Goal: Task Accomplishment & Management: Manage account settings

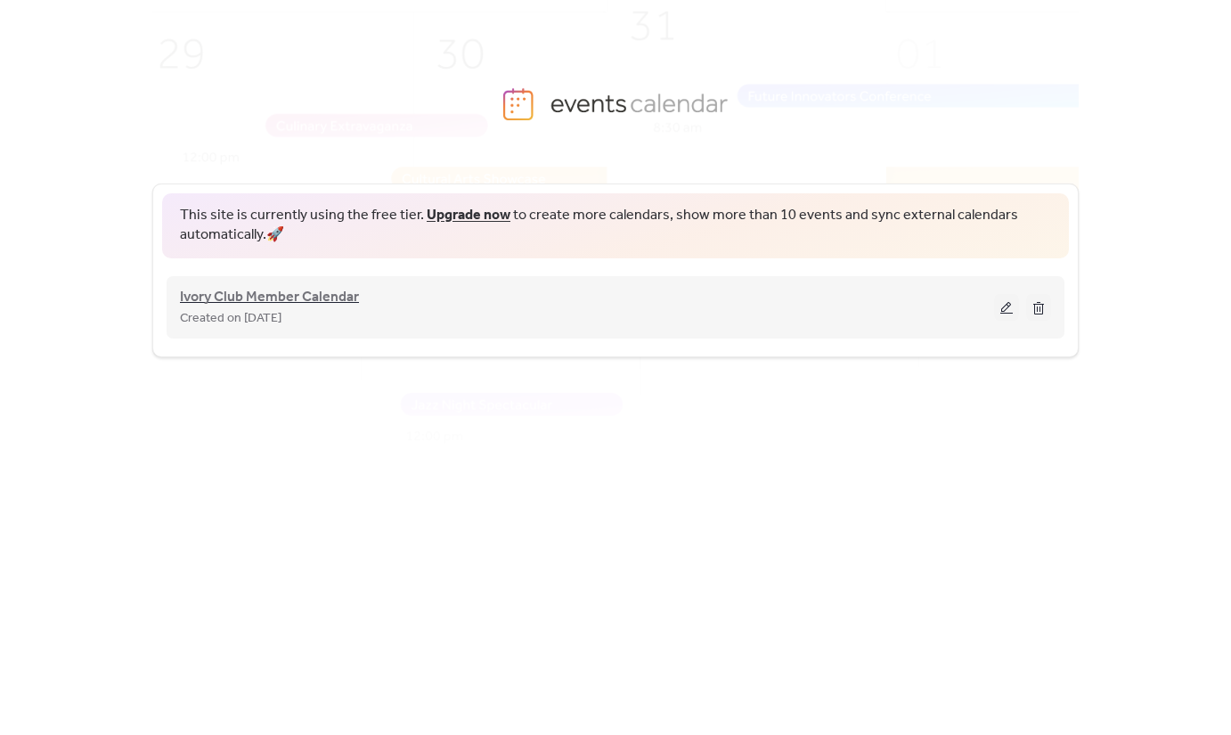
click at [321, 303] on span "Ivory Club Member Calendar" at bounding box center [269, 297] width 179 height 21
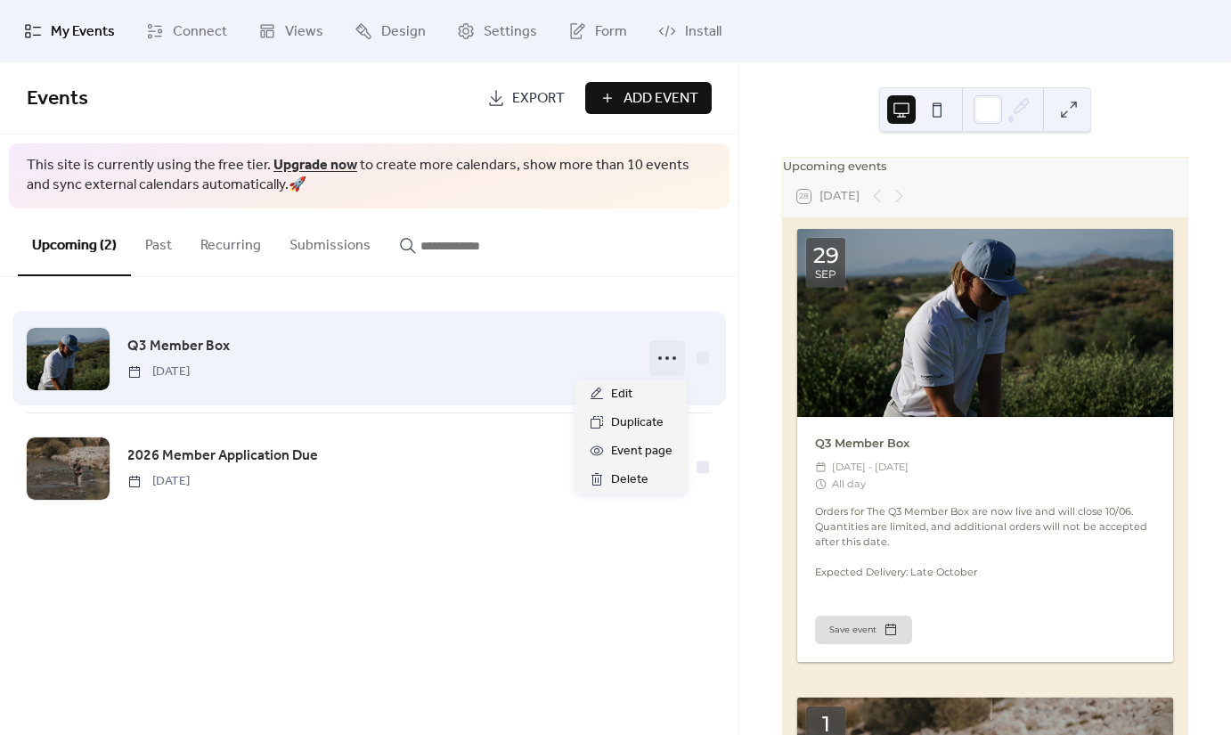
click at [659, 358] on circle at bounding box center [660, 358] width 4 height 4
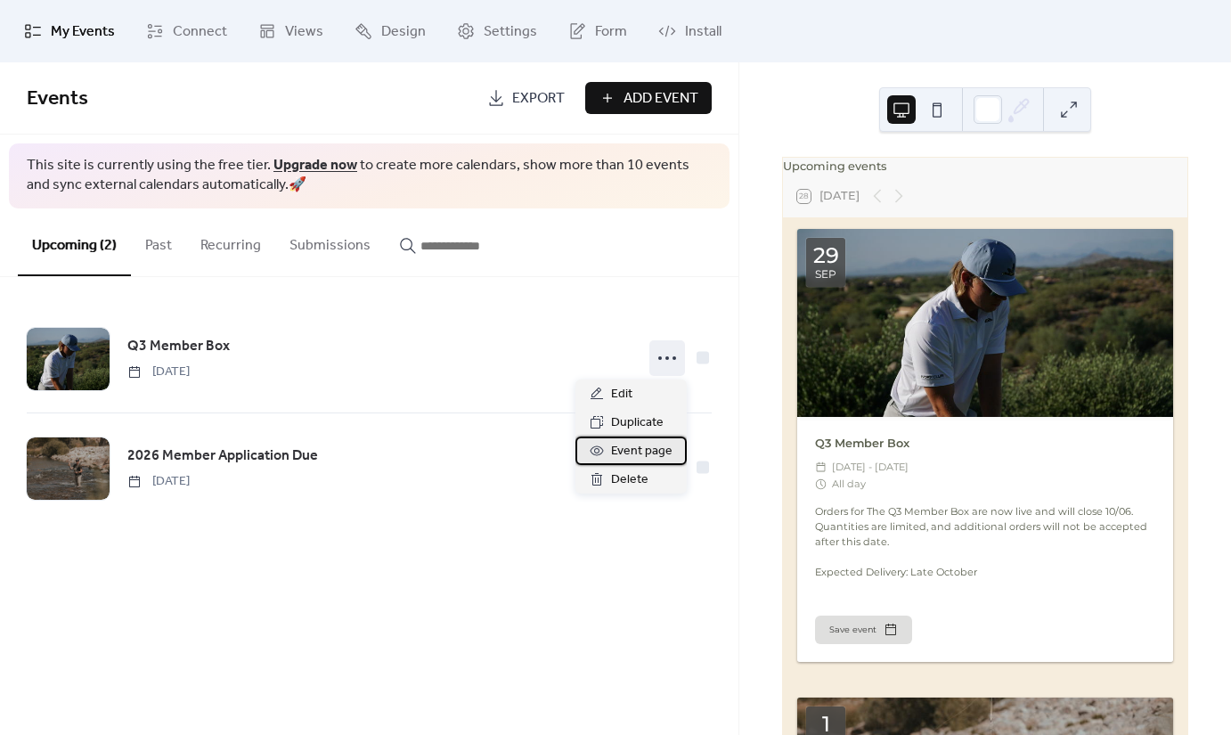
click at [638, 455] on span "Event page" at bounding box center [641, 451] width 61 height 21
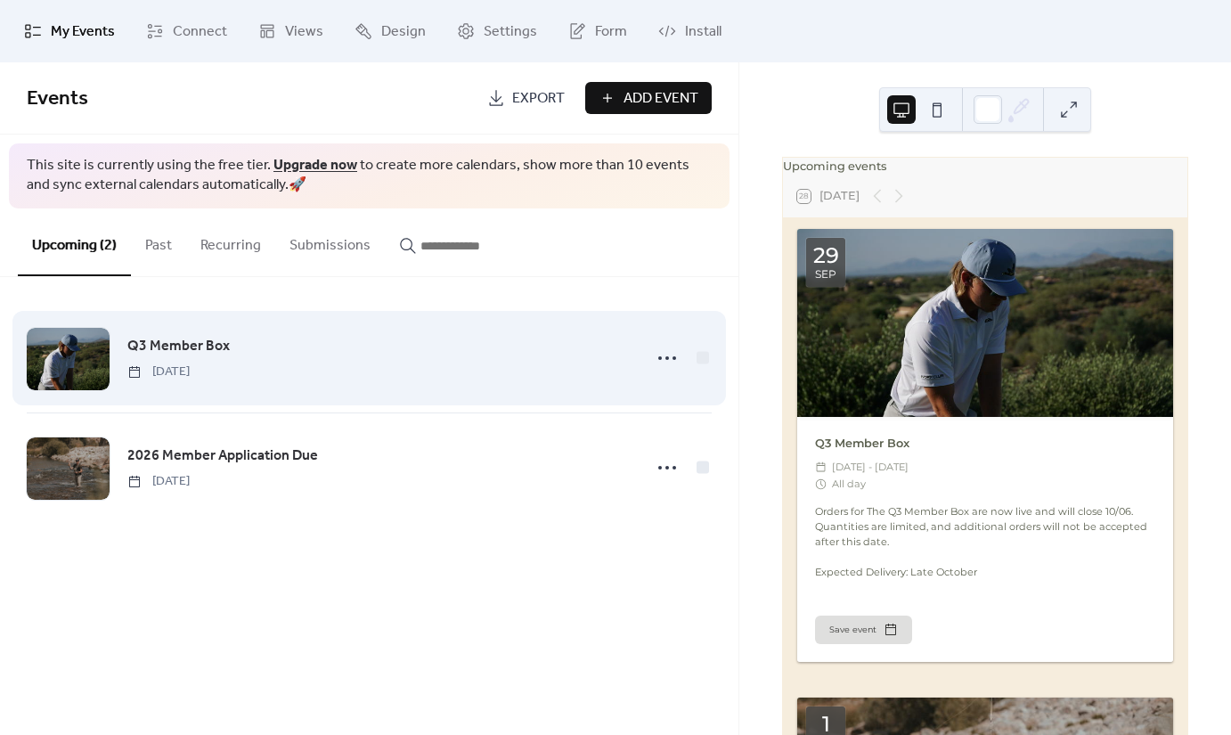
click at [570, 363] on div "Q3 Member Box [DATE]" at bounding box center [379, 357] width 504 height 45
click at [198, 340] on span "Q3 Member Box" at bounding box center [178, 346] width 102 height 21
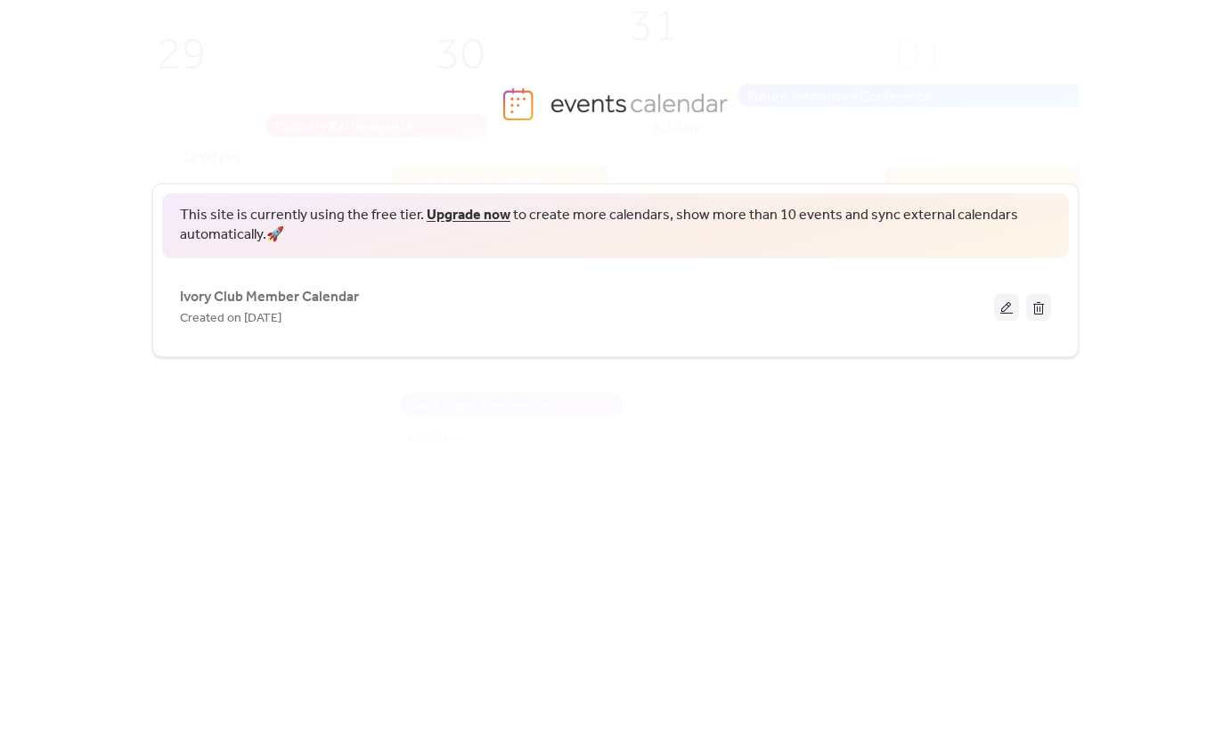
click at [343, 293] on span "Ivory Club Member Calendar" at bounding box center [269, 297] width 179 height 21
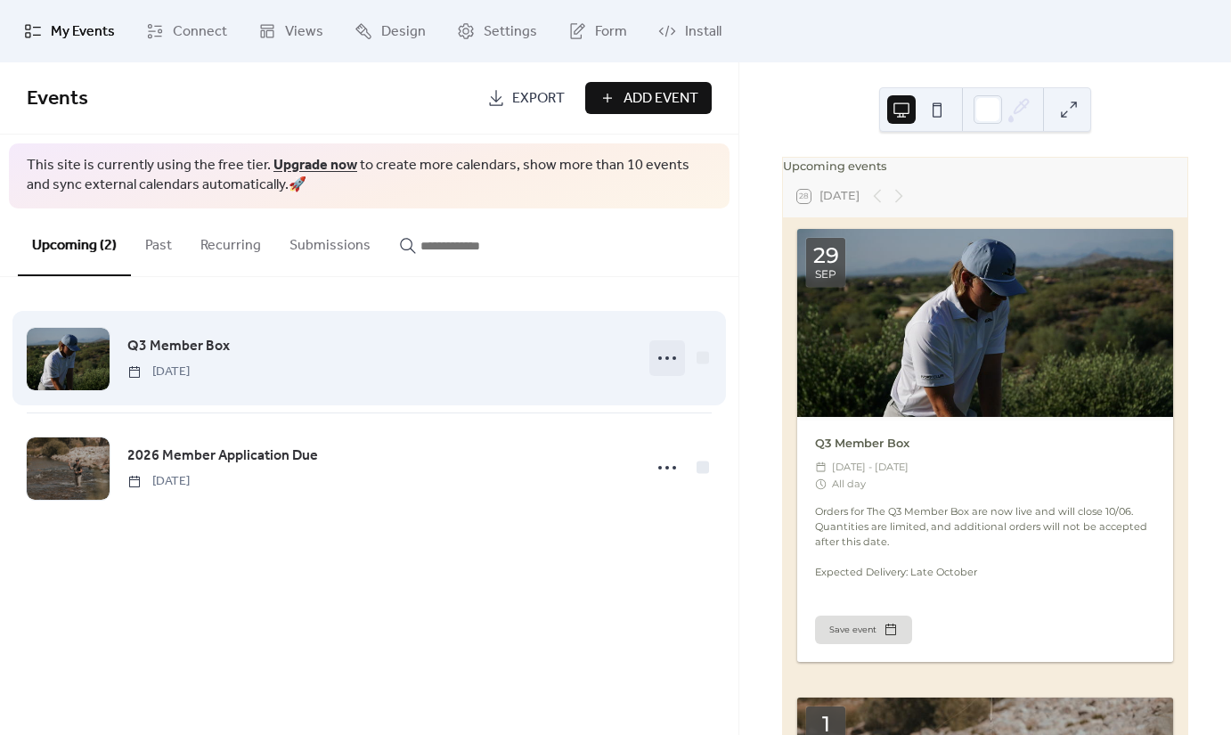
click at [666, 367] on icon at bounding box center [667, 358] width 28 height 28
click at [616, 367] on div "Q3 Member Box [DATE]" at bounding box center [379, 357] width 504 height 45
click at [695, 361] on div at bounding box center [703, 357] width 18 height 18
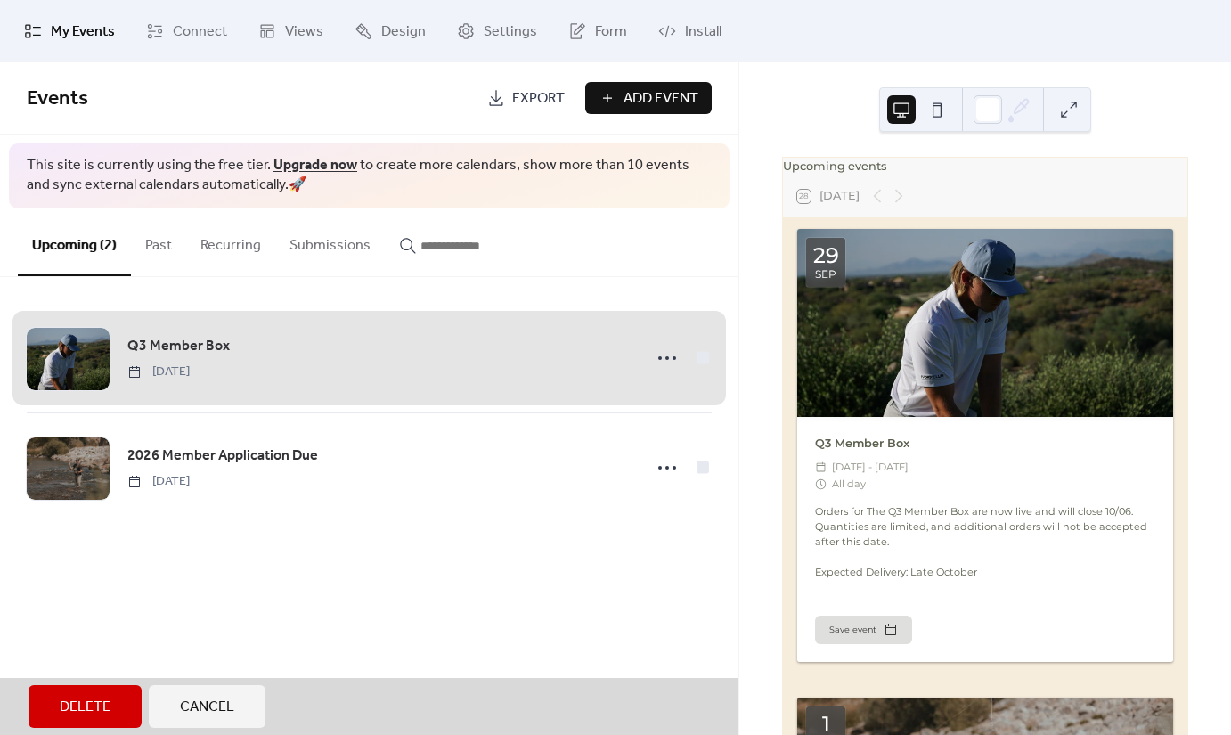
click at [703, 360] on div "Q3 Member Box [DATE]" at bounding box center [369, 358] width 685 height 109
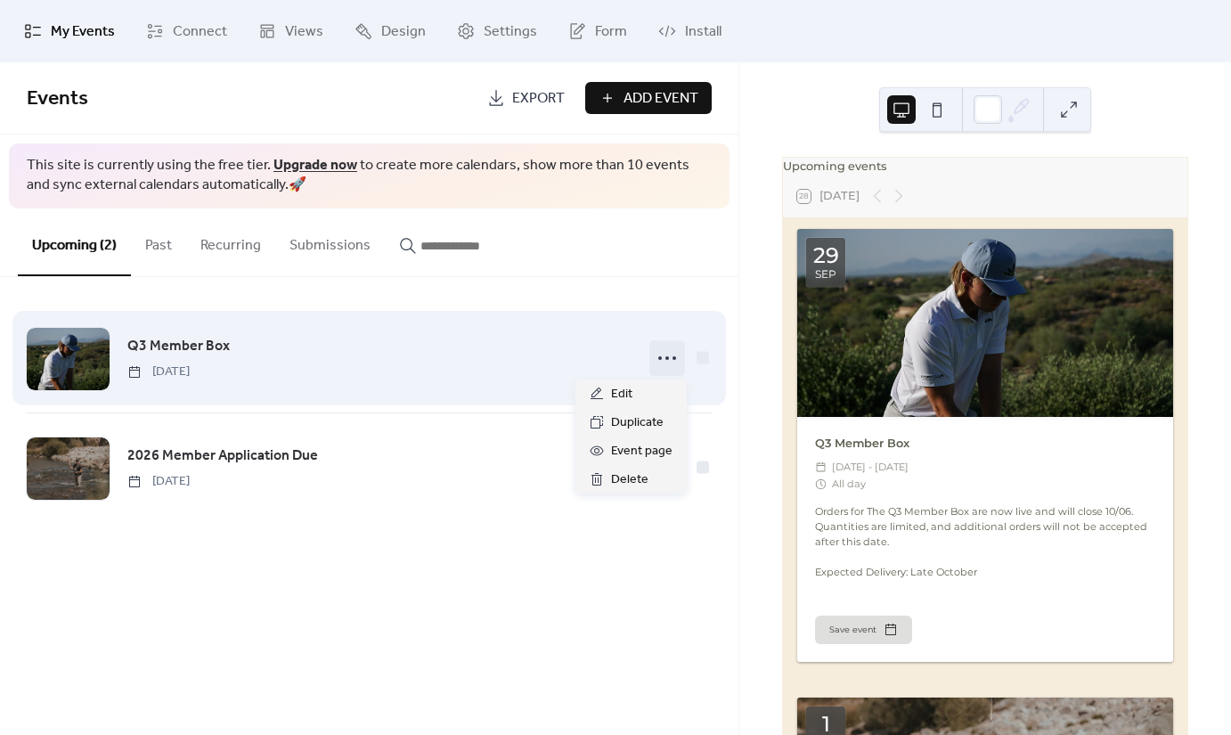
click at [668, 360] on icon at bounding box center [667, 358] width 28 height 28
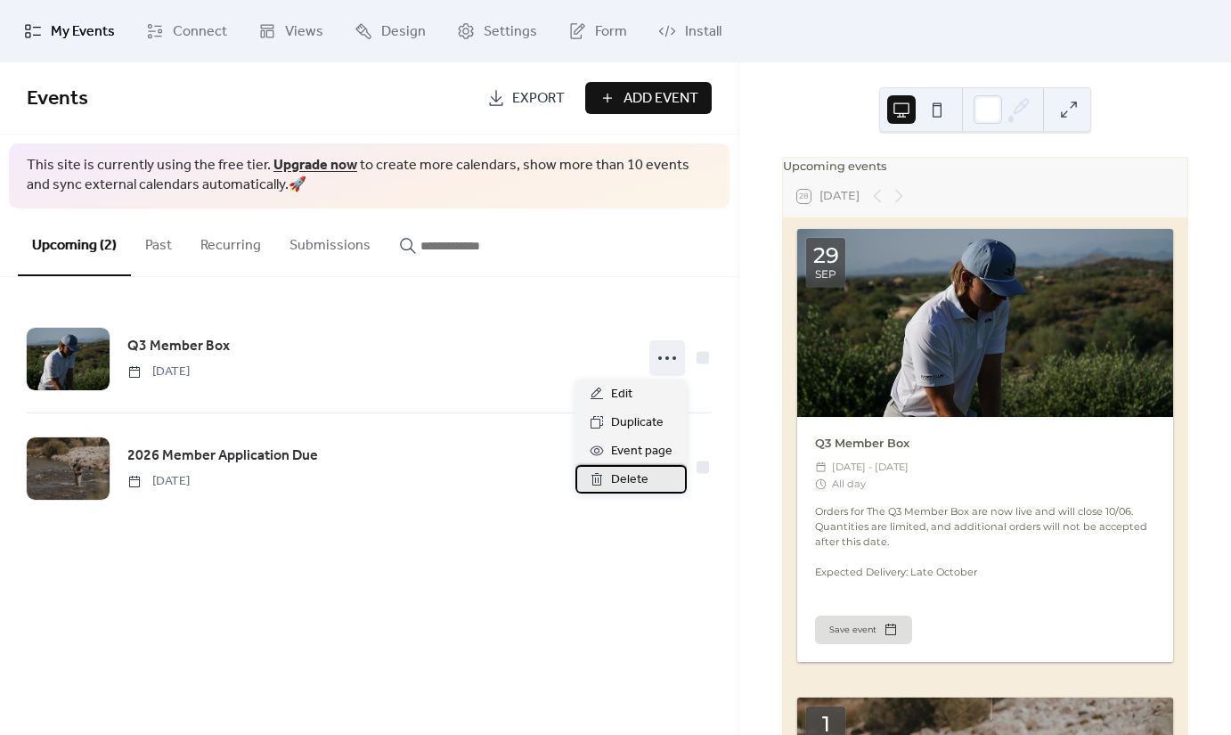
click at [613, 480] on span "Delete" at bounding box center [629, 479] width 37 height 21
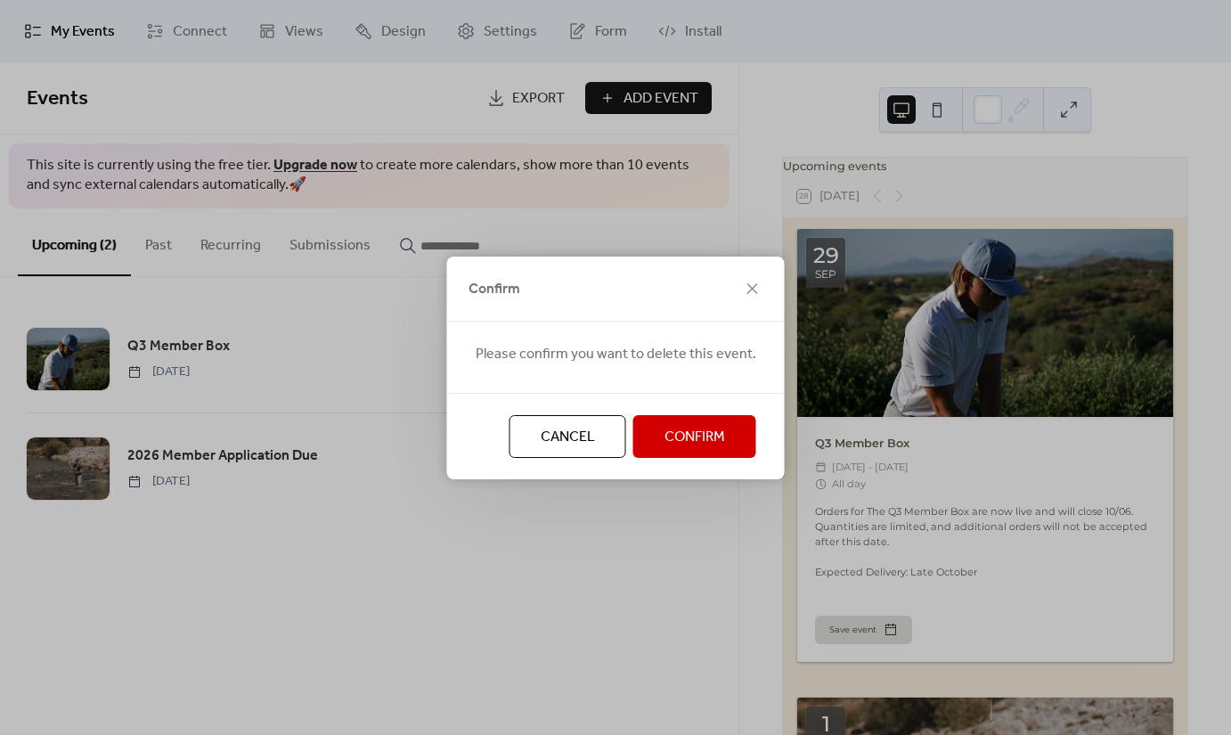
click at [664, 437] on span "Confirm" at bounding box center [694, 437] width 61 height 21
